Goal: Navigation & Orientation: Locate item on page

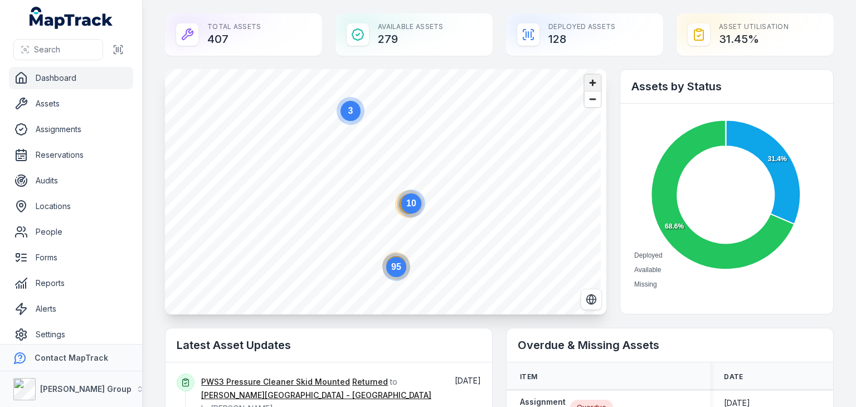
click at [591, 85] on span "Zoom in" at bounding box center [593, 83] width 16 height 16
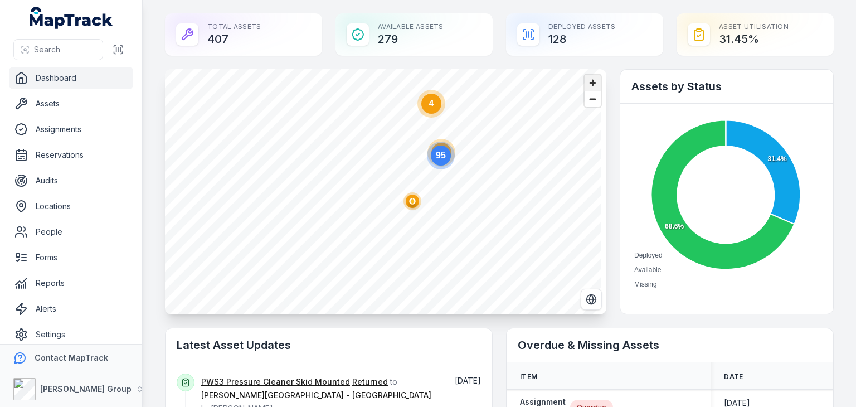
click at [585, 80] on span "Zoom in" at bounding box center [593, 83] width 16 height 16
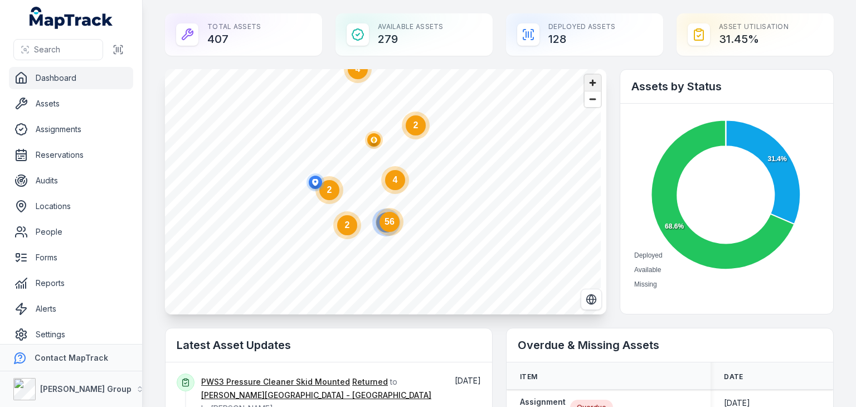
click at [586, 89] on span "Zoom in" at bounding box center [593, 83] width 16 height 16
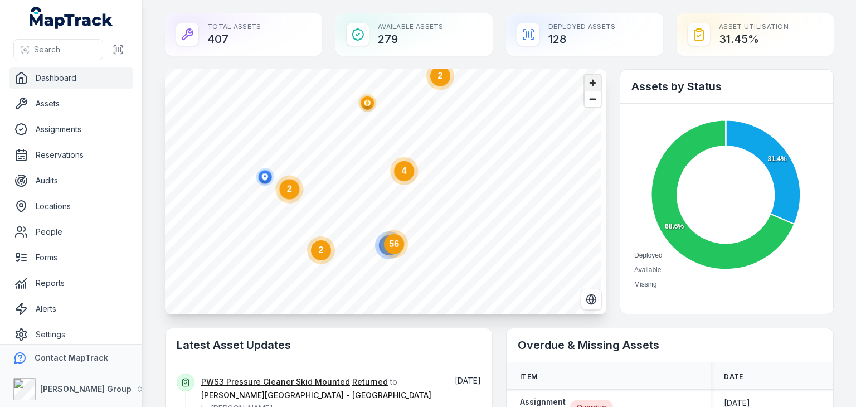
click at [586, 89] on span "Zoom in" at bounding box center [593, 83] width 16 height 16
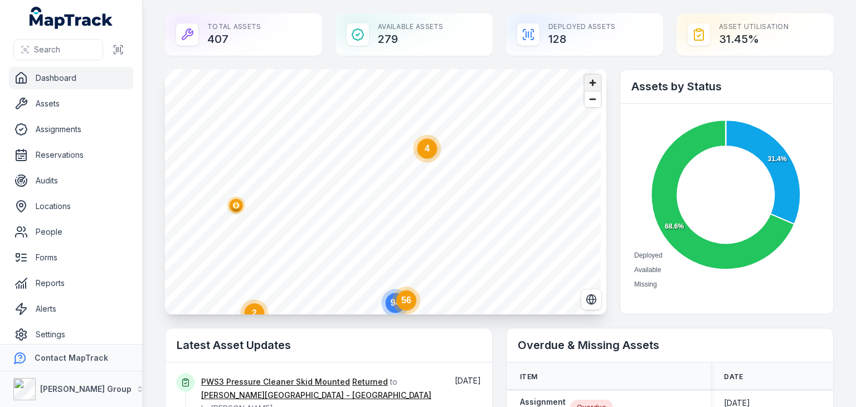
click at [586, 89] on span "Zoom in" at bounding box center [593, 83] width 16 height 16
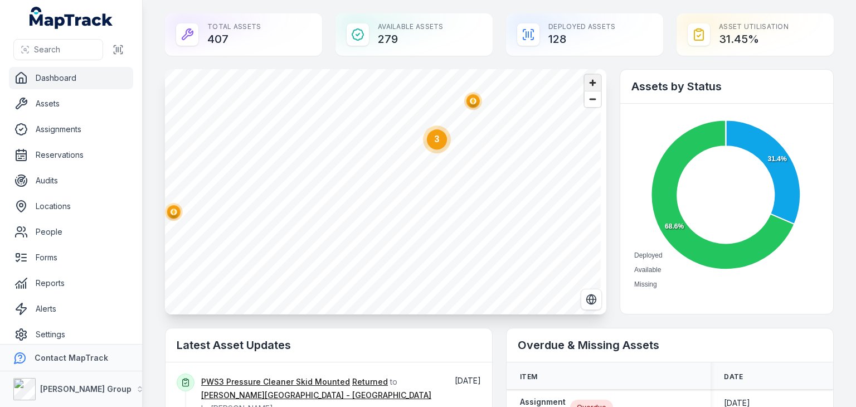
click at [586, 89] on span "Zoom in" at bounding box center [593, 83] width 16 height 16
click at [594, 87] on span "Zoom in" at bounding box center [593, 83] width 16 height 16
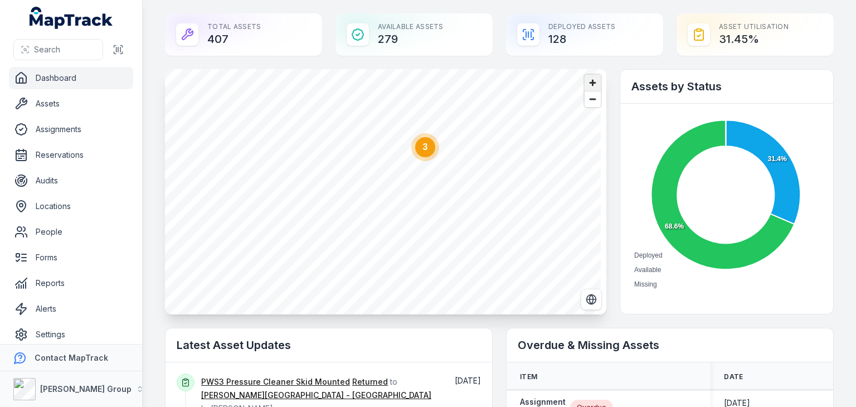
click at [589, 85] on span "Zoom in" at bounding box center [593, 83] width 16 height 16
click at [396, 191] on circle "button" at bounding box center [396, 190] width 2 height 2
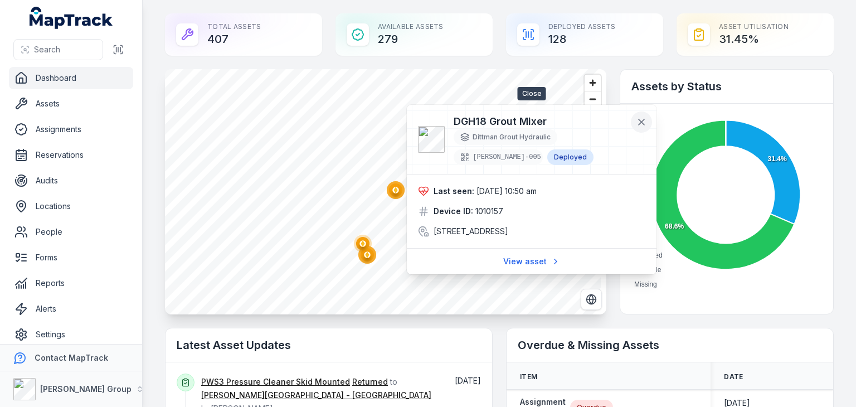
click at [644, 127] on icon at bounding box center [641, 122] width 11 height 11
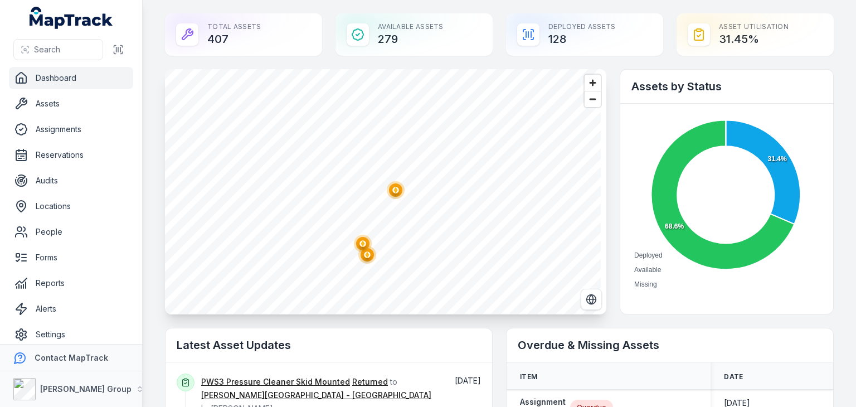
click at [360, 246] on ellipse "button" at bounding box center [362, 243] width 13 height 13
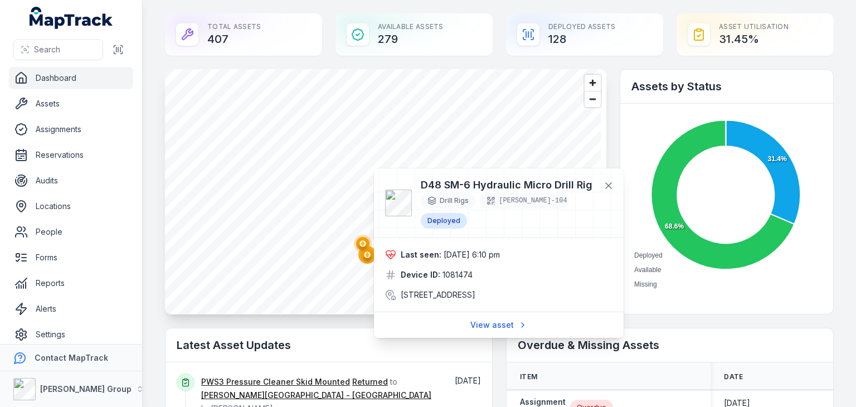
click at [367, 258] on div "@keyframes ping-animation { 0% { transform: scale(0.8); opacity: 0.5; } 100% { …" at bounding box center [363, 245] width 22 height 26
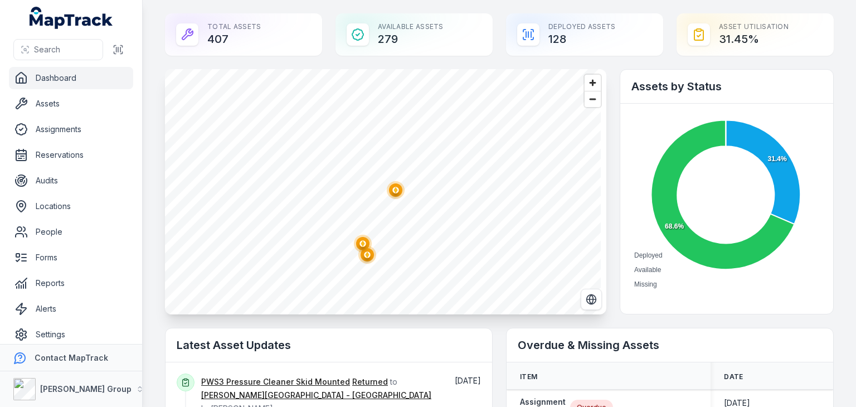
click at [368, 259] on ellipse "button" at bounding box center [367, 254] width 13 height 13
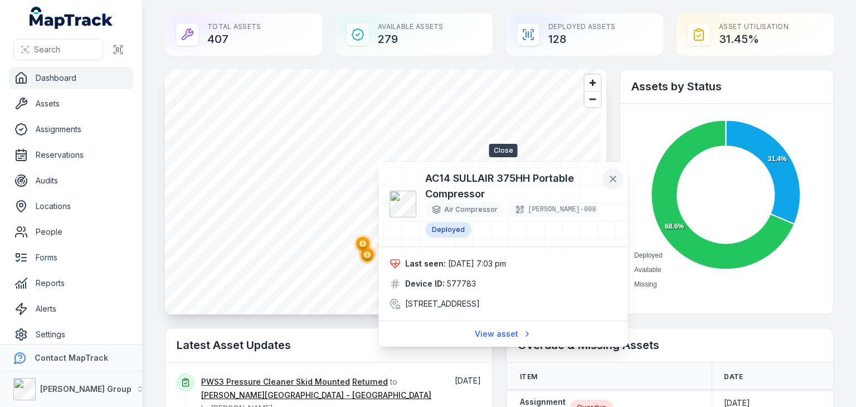
click at [615, 176] on icon at bounding box center [613, 178] width 11 height 11
